Goal: Find specific page/section: Find specific page/section

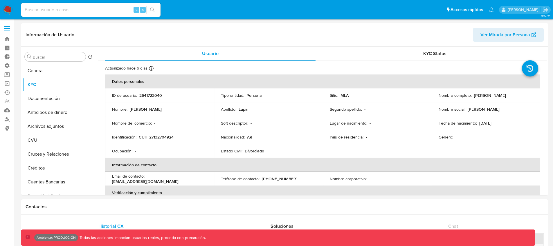
select select "10"
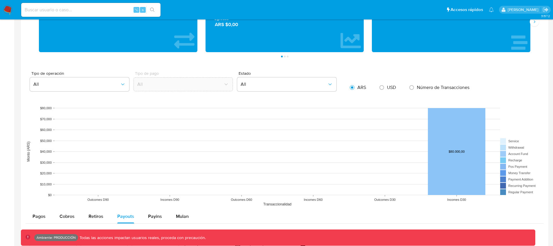
scroll to position [445, 0]
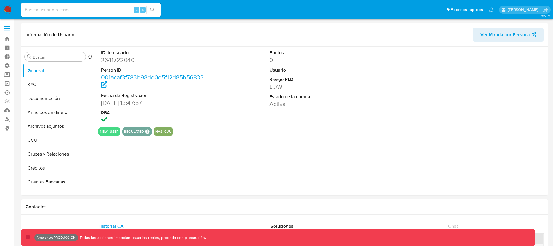
select select "10"
click at [8, 27] on label at bounding box center [7, 28] width 15 height 12
click at [0, 0] on input "checkbox" at bounding box center [0, 0] width 0 height 0
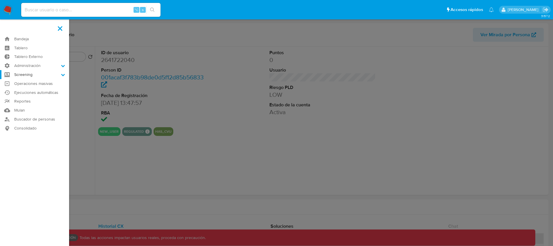
click at [50, 75] on label "Screening" at bounding box center [34, 74] width 69 height 9
click at [0, 0] on input "Screening" at bounding box center [0, 0] width 0 height 0
drag, startPoint x: 252, startPoint y: 88, endPoint x: 232, endPoint y: 91, distance: 19.6
click at [252, 88] on label at bounding box center [276, 123] width 553 height 246
click at [0, 0] on input "checkbox" at bounding box center [0, 0] width 0 height 0
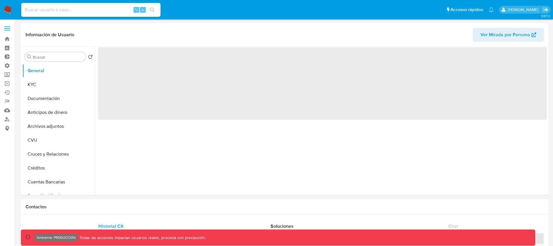
click at [9, 26] on span at bounding box center [7, 26] width 6 height 1
click at [0, 0] on input "checkbox" at bounding box center [0, 0] width 0 height 0
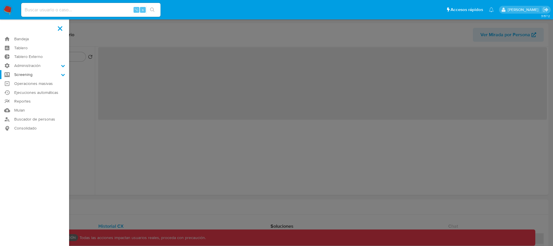
click at [33, 74] on label "Screening" at bounding box center [34, 74] width 69 height 9
click at [0, 0] on input "Screening" at bounding box center [0, 0] width 0 height 0
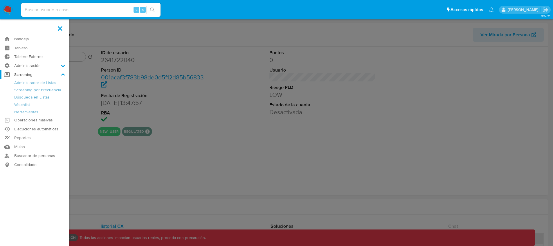
select select "10"
click at [26, 98] on link "Búsqueda en Listas" at bounding box center [34, 97] width 69 height 7
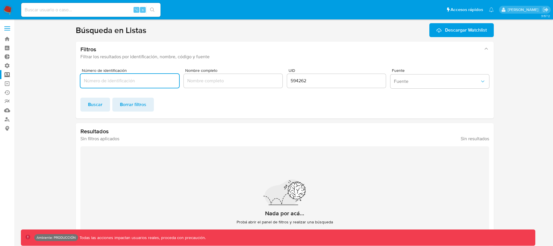
click at [207, 84] on input "Nombre completo" at bounding box center [233, 81] width 99 height 8
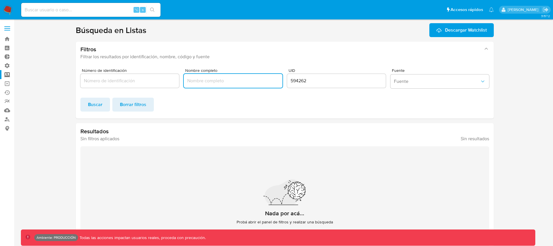
click at [7, 27] on label at bounding box center [7, 28] width 15 height 12
click at [0, 0] on input "checkbox" at bounding box center [0, 0] width 0 height 0
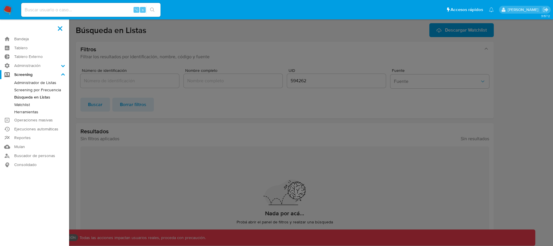
click at [36, 112] on link "Herramientas" at bounding box center [34, 112] width 69 height 7
